Goal: Check status: Check status

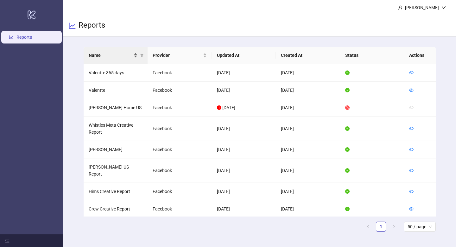
click at [135, 52] on div "Name" at bounding box center [113, 55] width 49 height 7
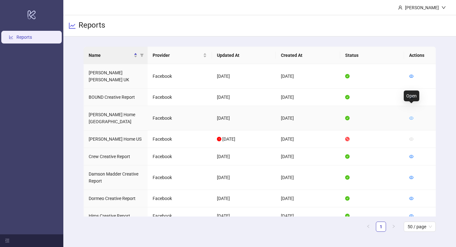
click at [414, 116] on icon "eye" at bounding box center [412, 118] width 4 height 4
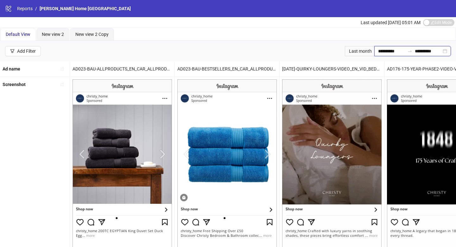
click at [381, 51] on input "**********" at bounding box center [391, 51] width 27 height 7
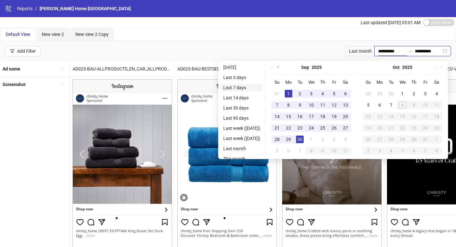
type input "**********"
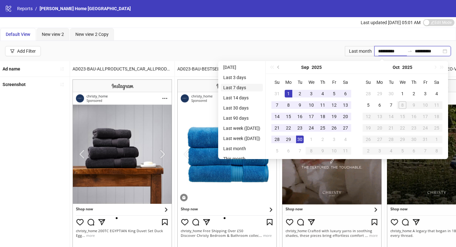
type input "**********"
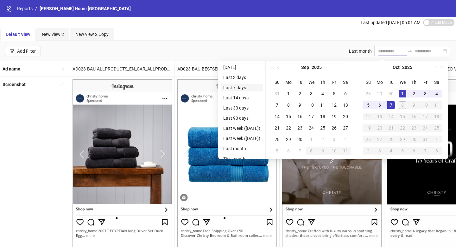
click at [253, 84] on li "Last 7 days" at bounding box center [242, 88] width 42 height 8
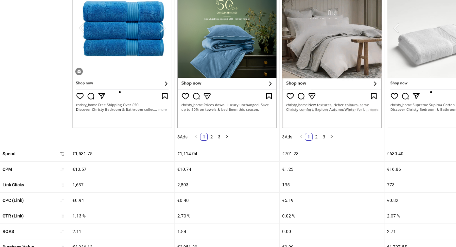
scroll to position [175, 0]
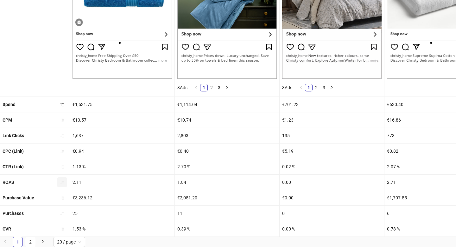
click at [61, 180] on icon "sort-ascending" at bounding box center [62, 182] width 4 height 4
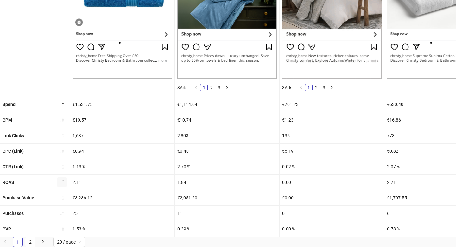
click at [61, 179] on icon "loading" at bounding box center [62, 181] width 5 height 5
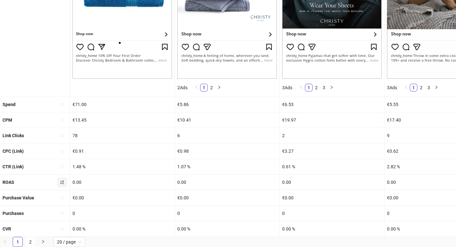
click at [61, 182] on icon "sort-ascending" at bounding box center [62, 182] width 4 height 4
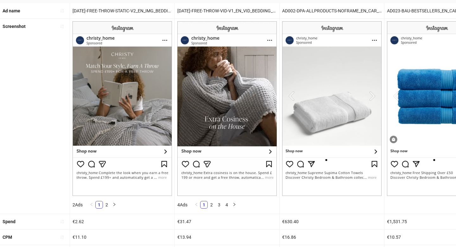
scroll to position [0, 0]
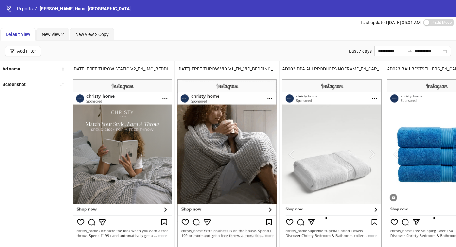
click at [28, 12] on div "logo/logo-mobile Reports / [PERSON_NAME] Home [GEOGRAPHIC_DATA]" at bounding box center [228, 8] width 456 height 17
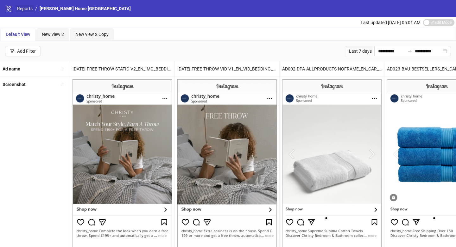
click at [25, 10] on link "Reports" at bounding box center [25, 8] width 18 height 7
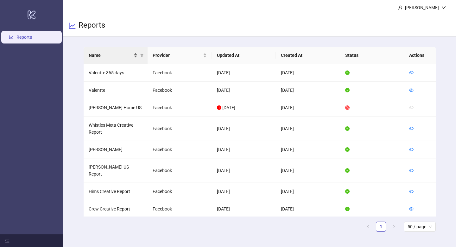
click at [135, 52] on div "Name" at bounding box center [113, 55] width 49 height 7
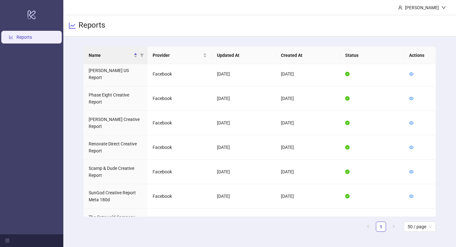
scroll to position [430, 0]
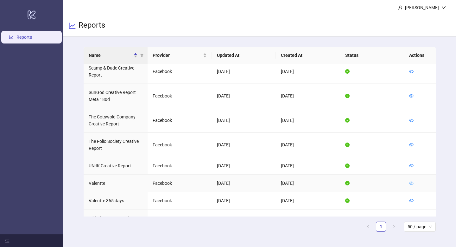
click at [414, 181] on icon "eye" at bounding box center [412, 183] width 4 height 4
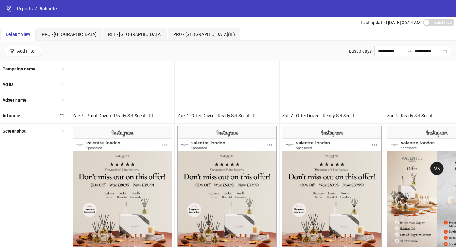
click at [22, 12] on div "logo/logo-mobile Reports / Valentte" at bounding box center [228, 8] width 456 height 17
click at [23, 10] on link "Reports" at bounding box center [25, 8] width 18 height 7
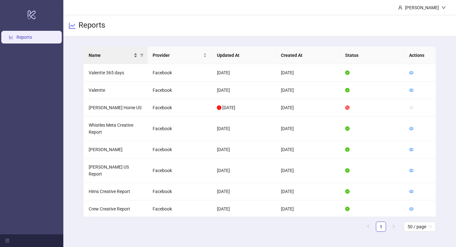
click at [134, 55] on div "Name" at bounding box center [113, 55] width 49 height 7
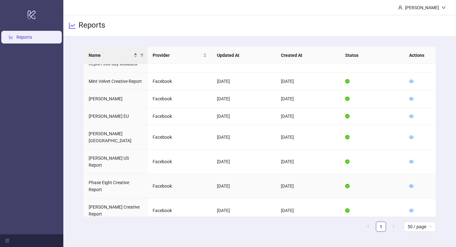
scroll to position [243, 0]
click at [413, 97] on icon "eye" at bounding box center [412, 98] width 4 height 3
